Goal: Task Accomplishment & Management: Complete application form

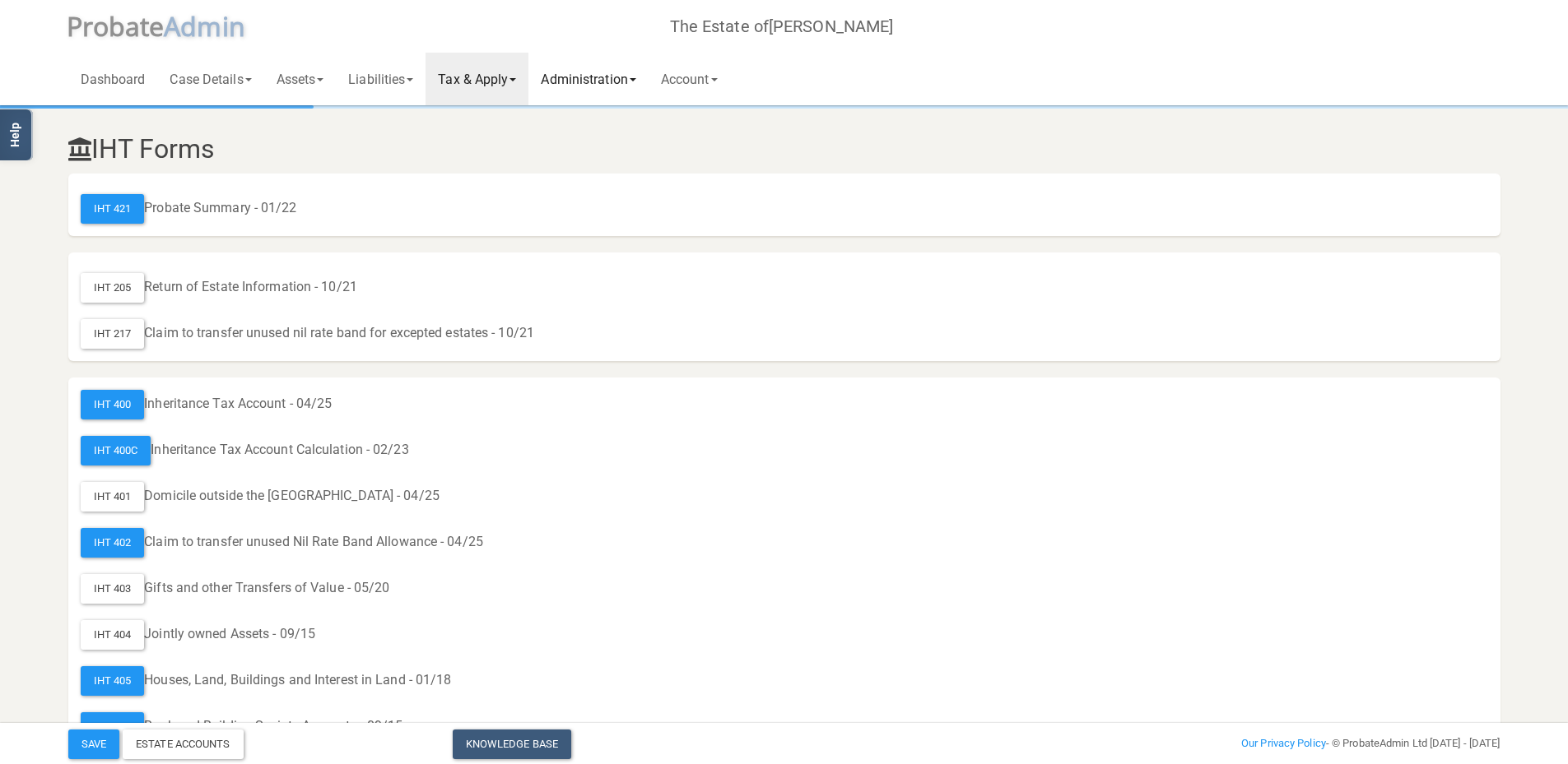
scroll to position [896, 0]
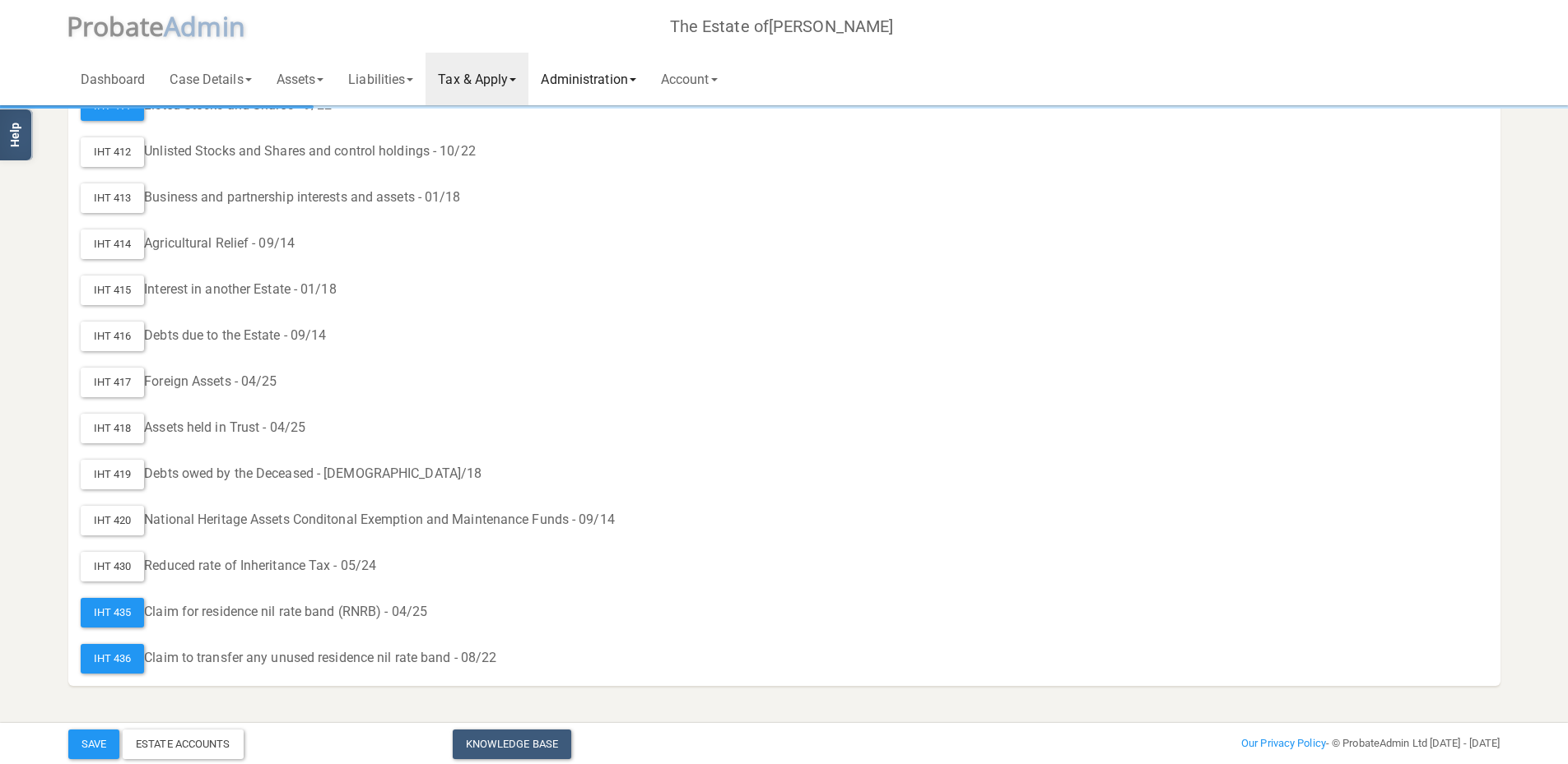
click at [619, 76] on link "Administration" at bounding box center [588, 78] width 119 height 52
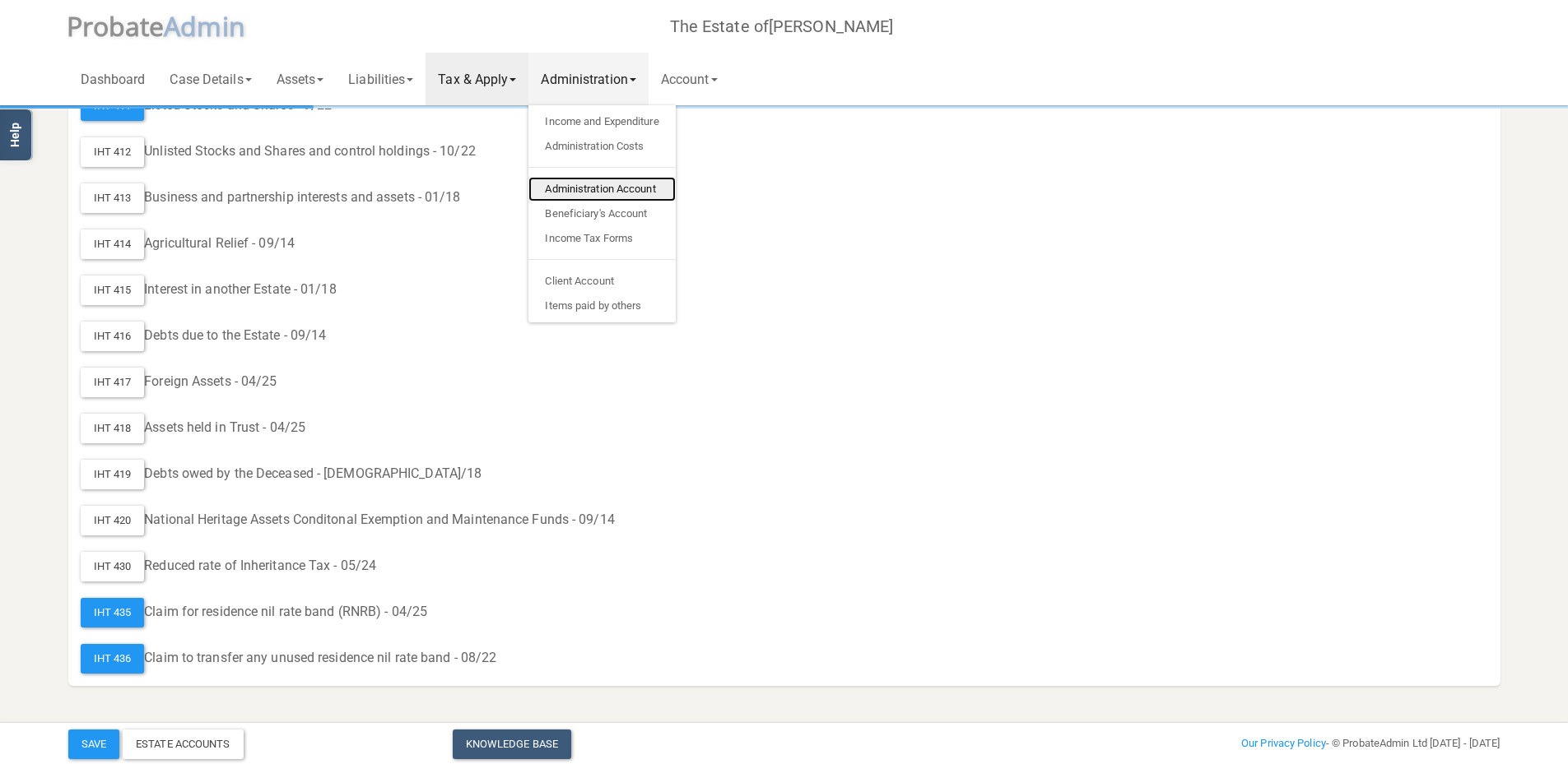
click at [591, 189] on link "Administration Account" at bounding box center [602, 189] width 147 height 25
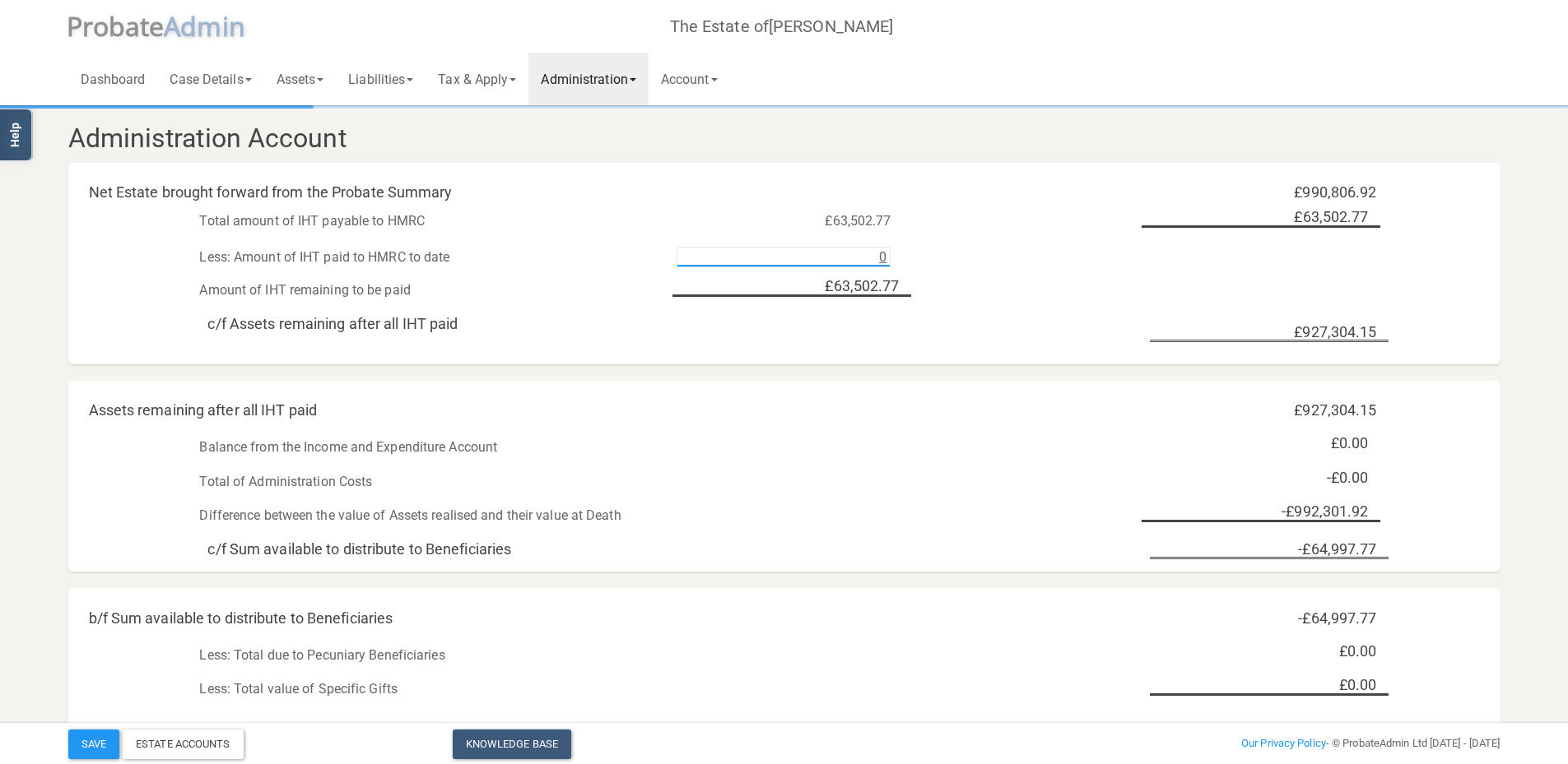
click at [820, 257] on input "0" at bounding box center [783, 257] width 214 height 20
type input "0"
click at [876, 251] on input "0" at bounding box center [783, 257] width 214 height 20
type input "£63,950.00"
click at [966, 306] on div "Amount of IHT remaining to be paid £63,502.77" at bounding box center [784, 288] width 1432 height 36
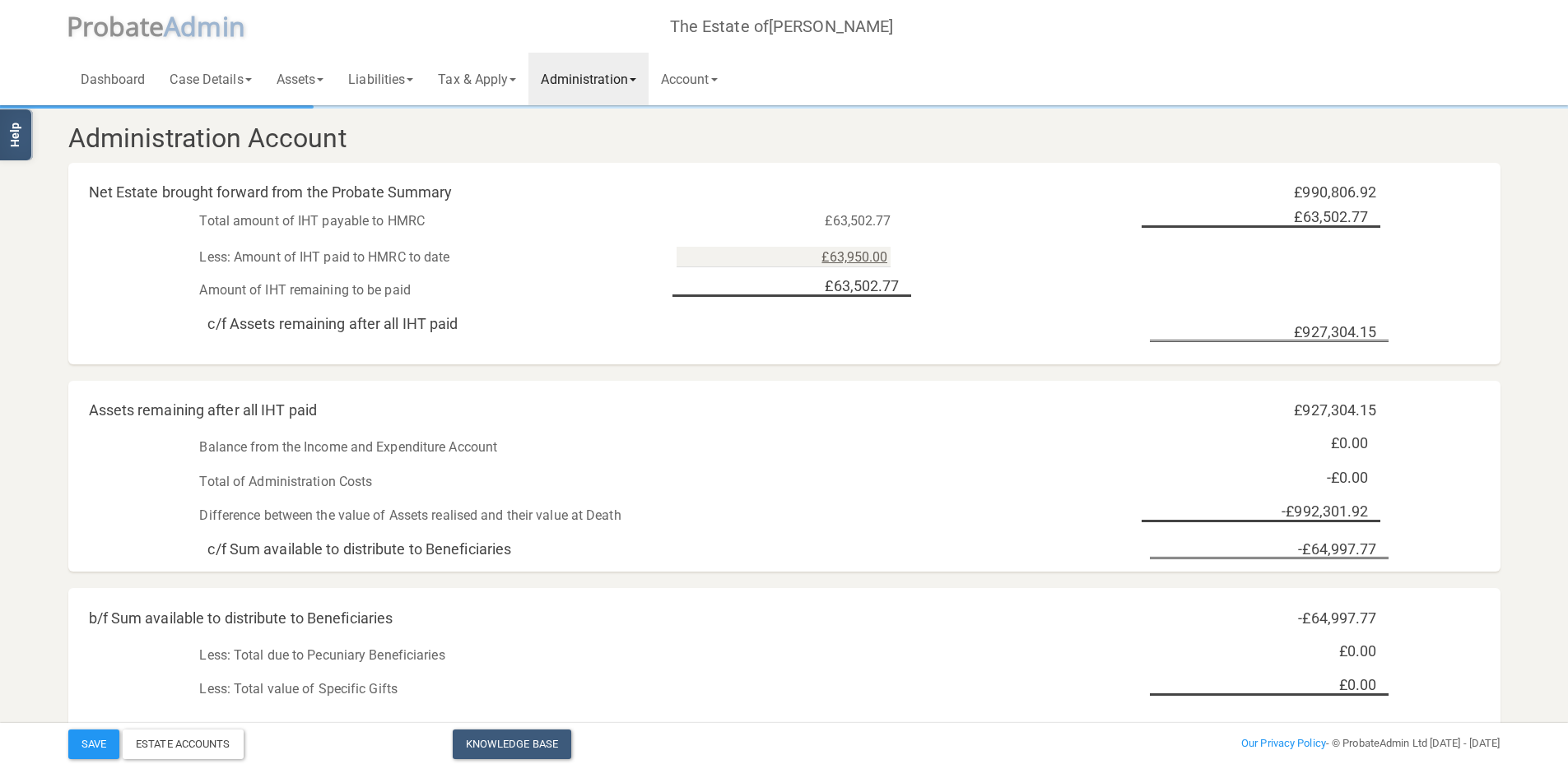
click at [562, 306] on div "c/f Assets remaining after all IHT paid £927,304.15" at bounding box center [784, 330] width 1432 height 46
click at [938, 342] on div "c/f Assets remaining after all IHT paid £927,304.15" at bounding box center [784, 330] width 1432 height 46
click at [500, 77] on link "Tax & Apply" at bounding box center [477, 78] width 103 height 52
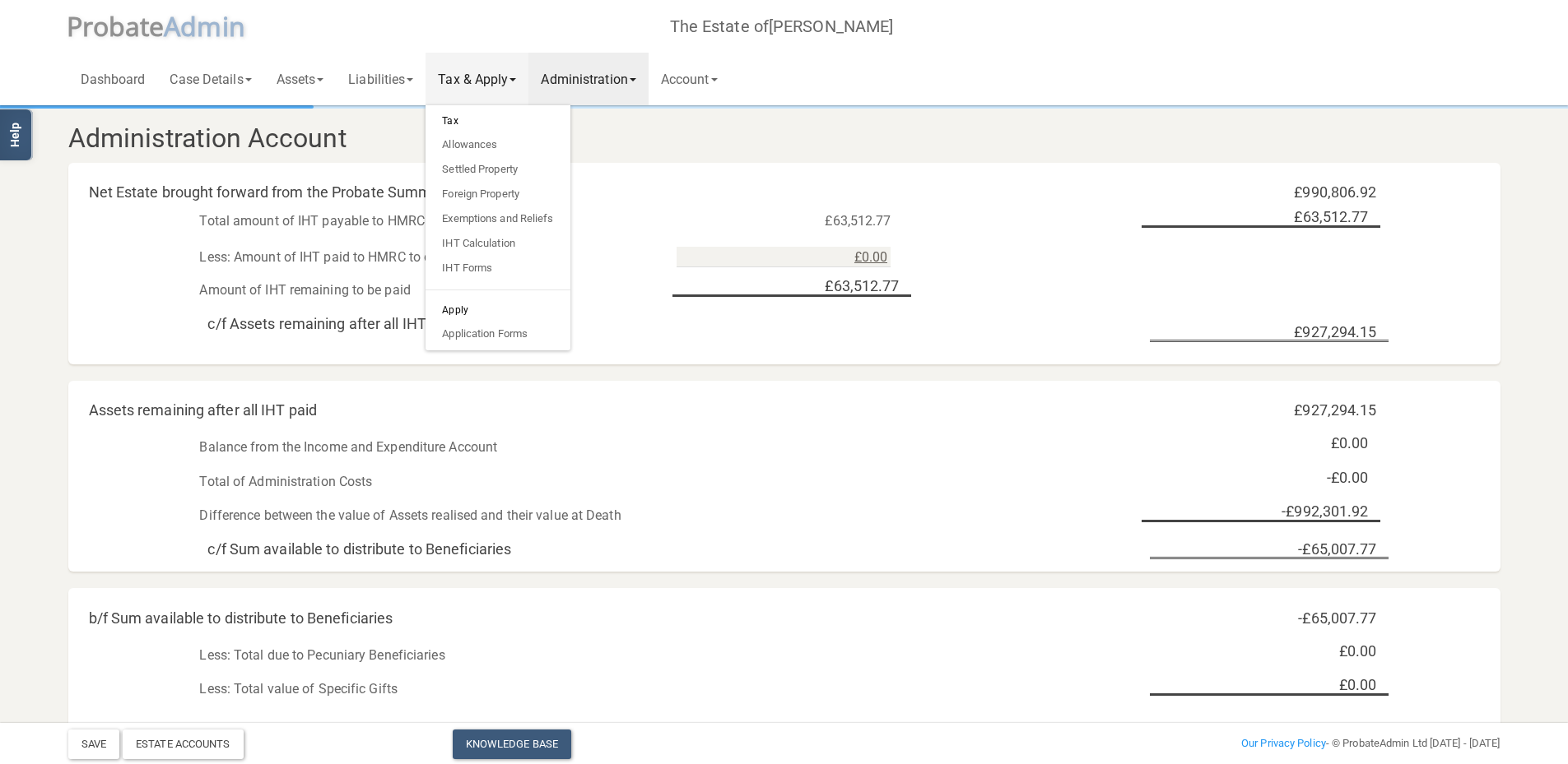
click at [471, 306] on h6 "Apply" at bounding box center [498, 310] width 144 height 23
click at [206, 74] on link "Case Details" at bounding box center [210, 78] width 106 height 52
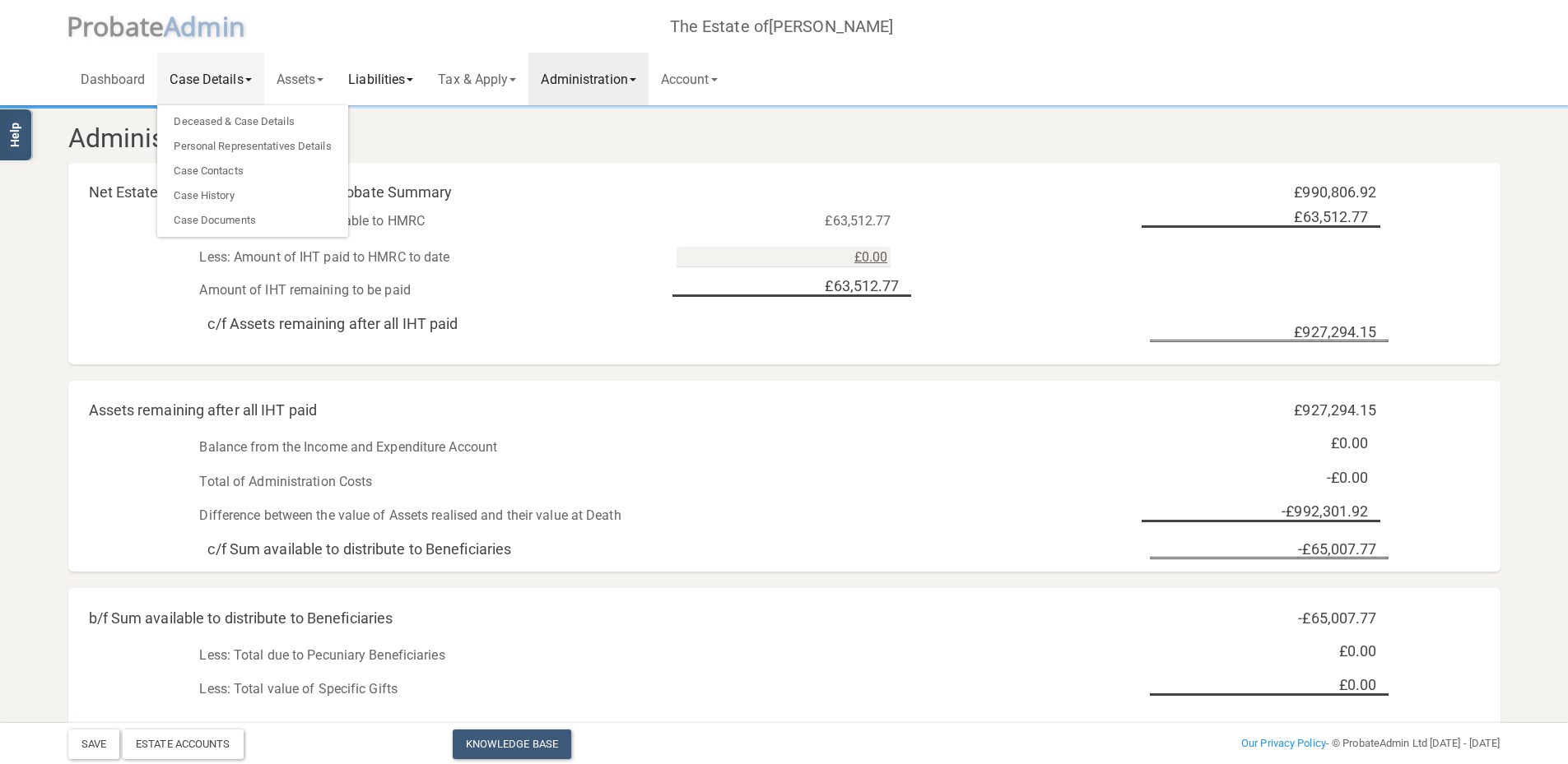
click at [381, 83] on link "Liabilities" at bounding box center [380, 78] width 90 height 52
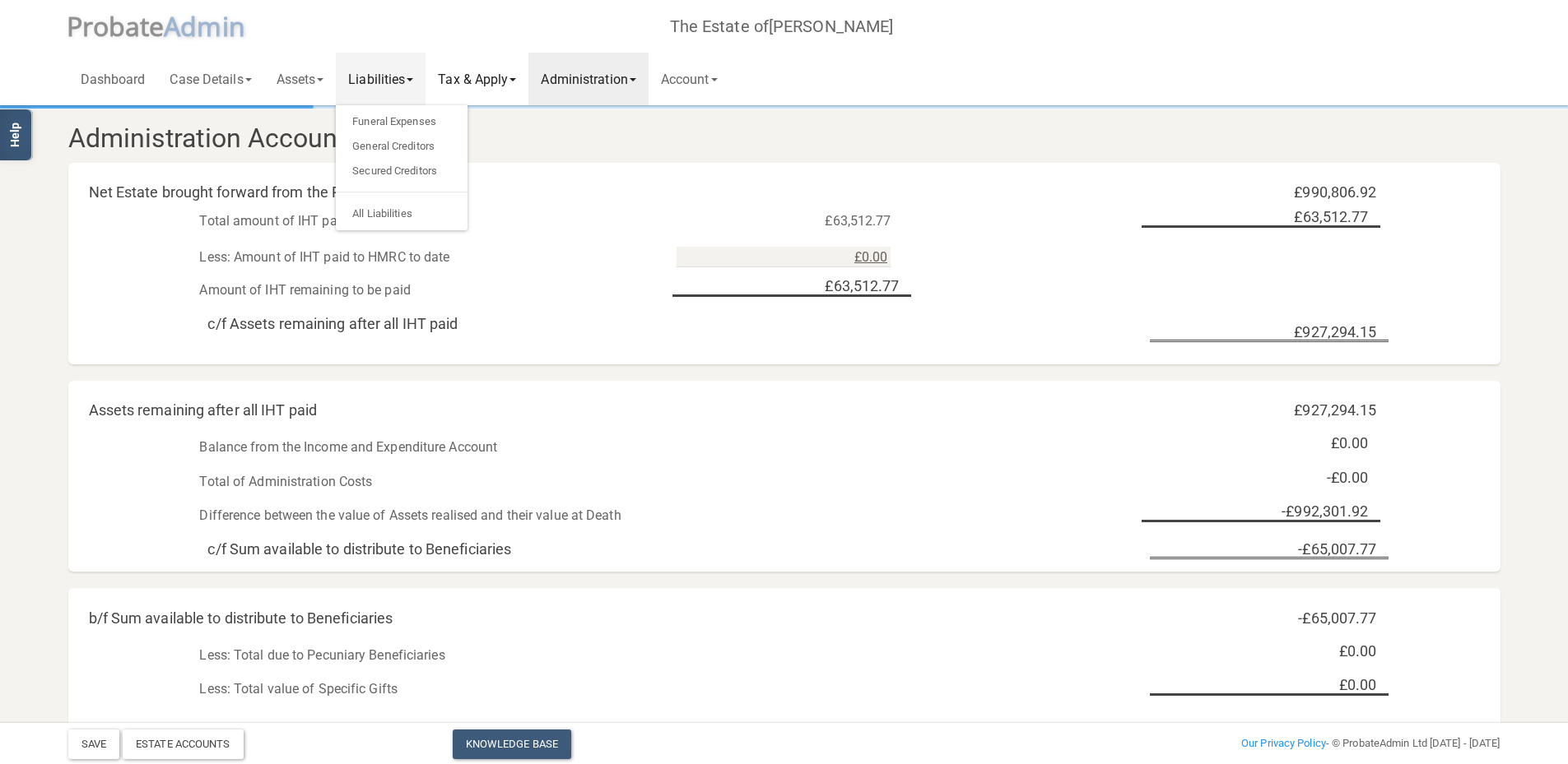
click at [478, 79] on link "Tax & Apply" at bounding box center [477, 78] width 103 height 52
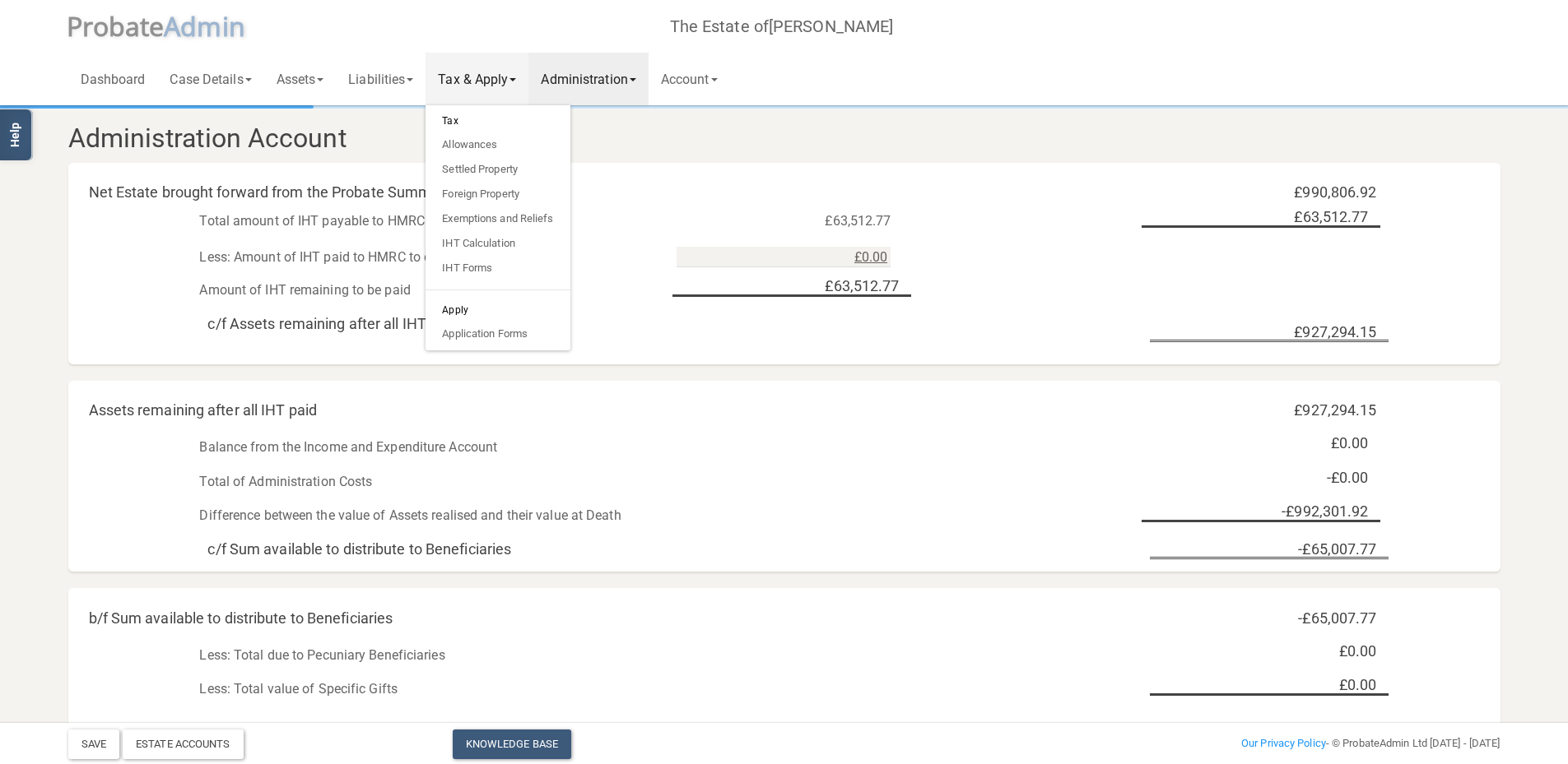
click at [462, 311] on h6 "Apply" at bounding box center [498, 310] width 144 height 23
click at [472, 346] on link "Application Forms" at bounding box center [498, 334] width 144 height 25
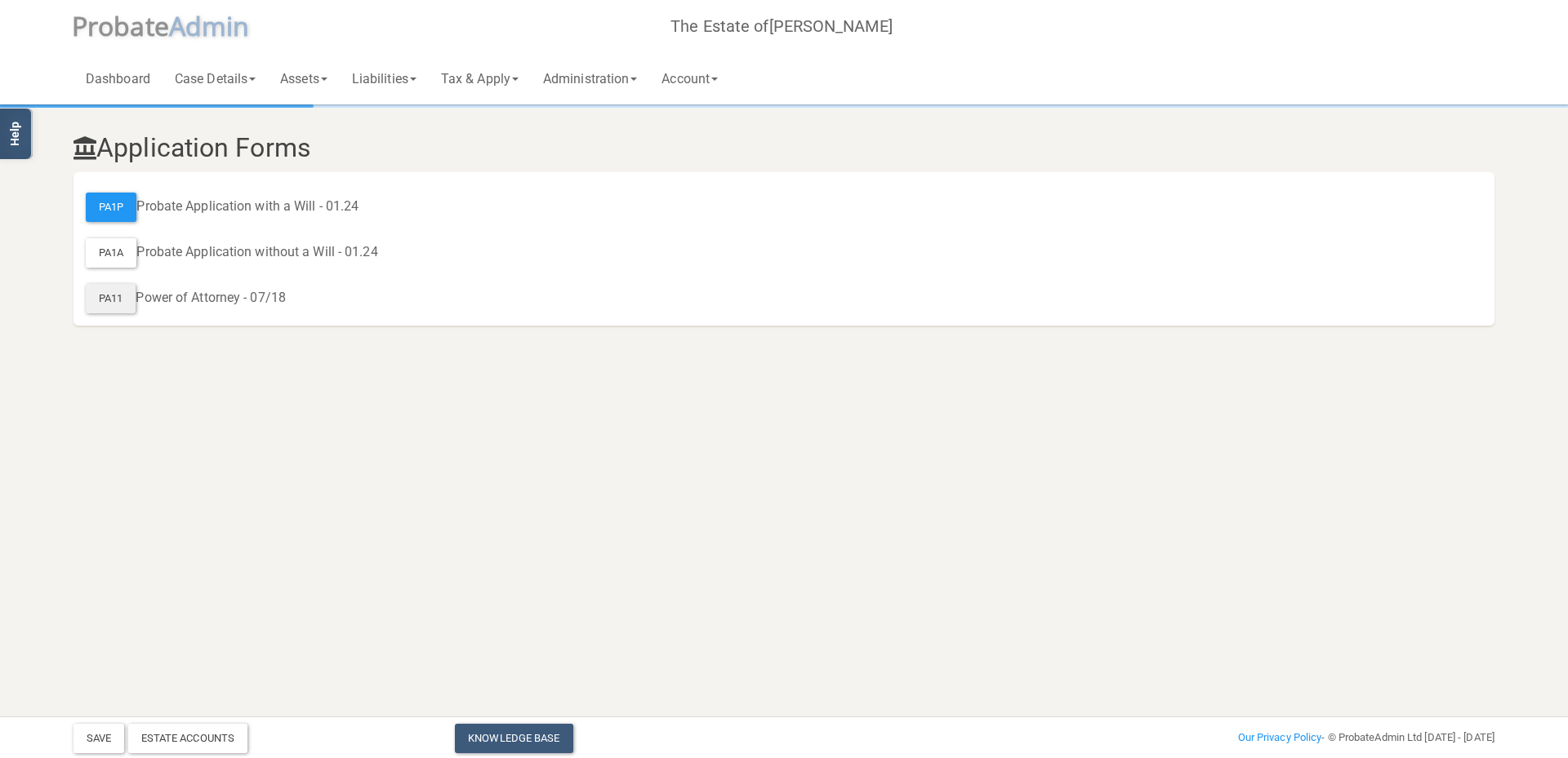
click at [113, 295] on div "PA11" at bounding box center [110, 298] width 49 height 29
click at [122, 207] on div "PA1P" at bounding box center [110, 207] width 50 height 29
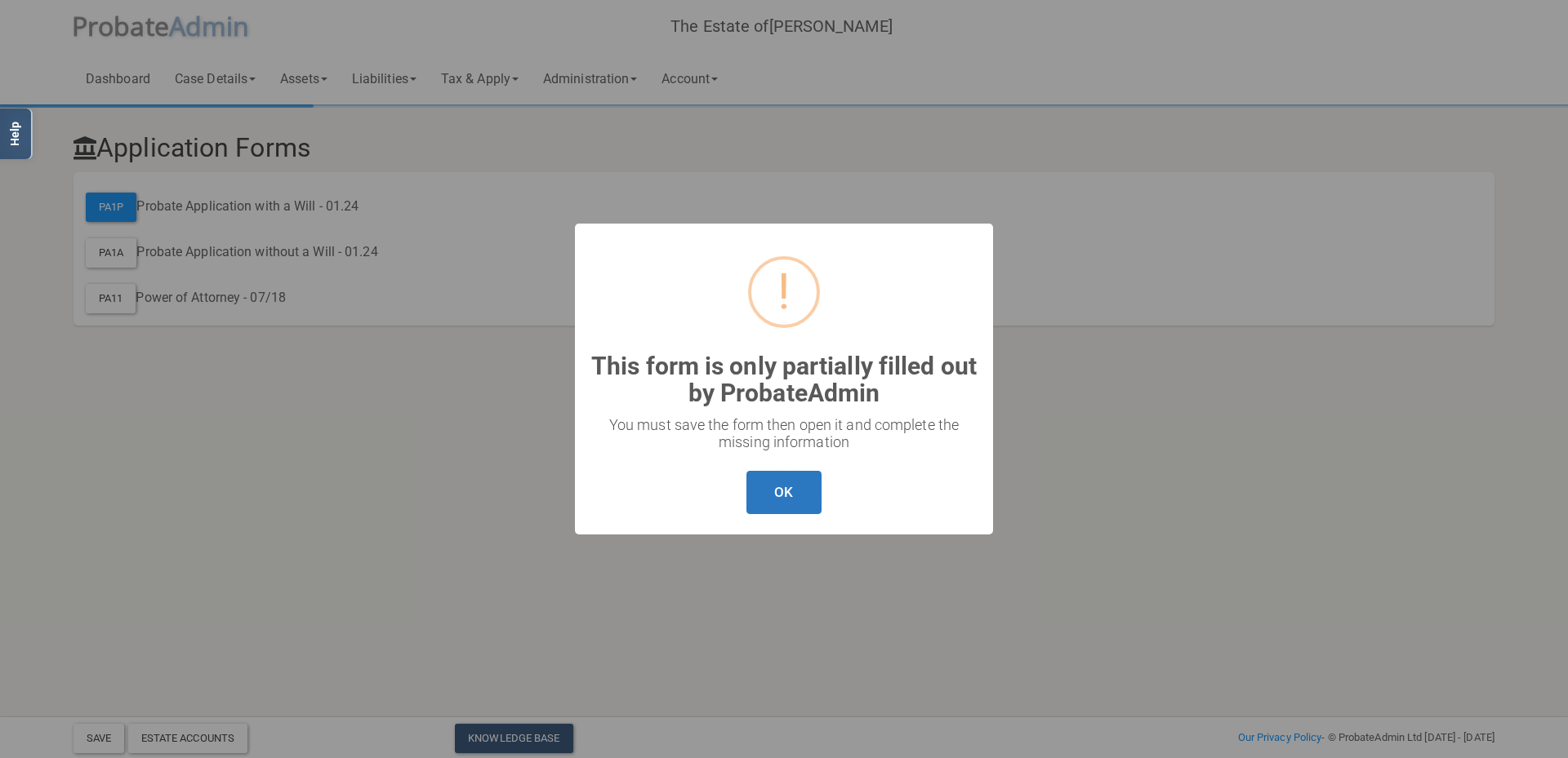
click at [783, 492] on button "OK" at bounding box center [783, 492] width 74 height 43
